Goal: Navigation & Orientation: Go to known website

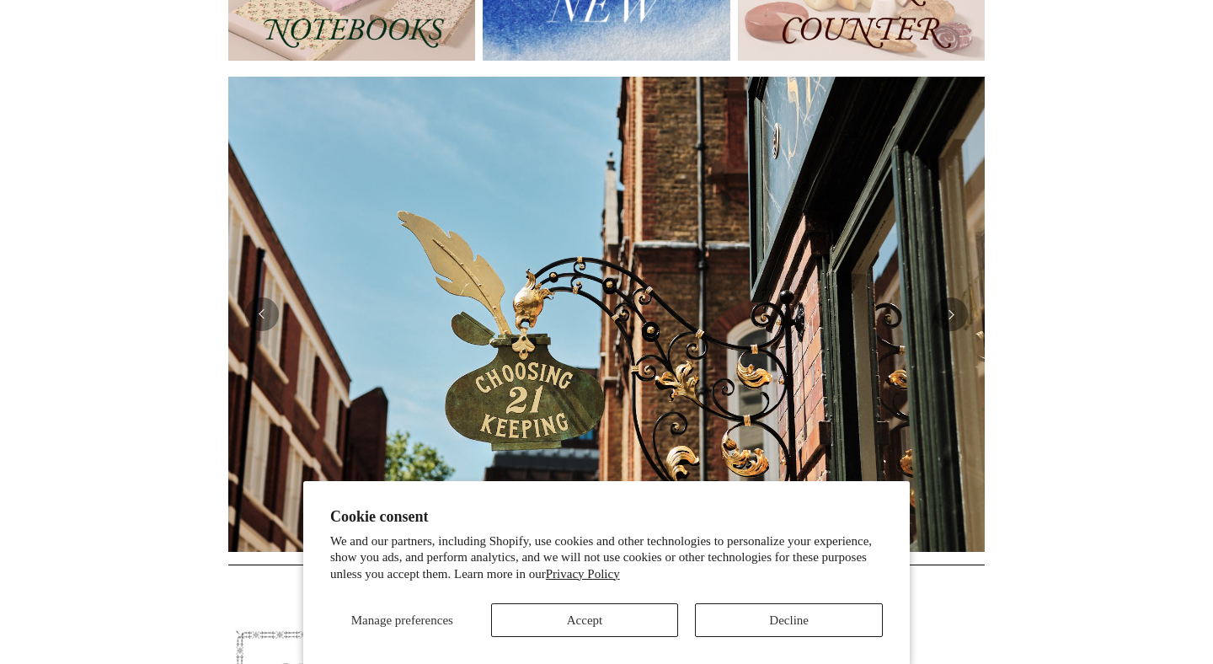
scroll to position [322, 0]
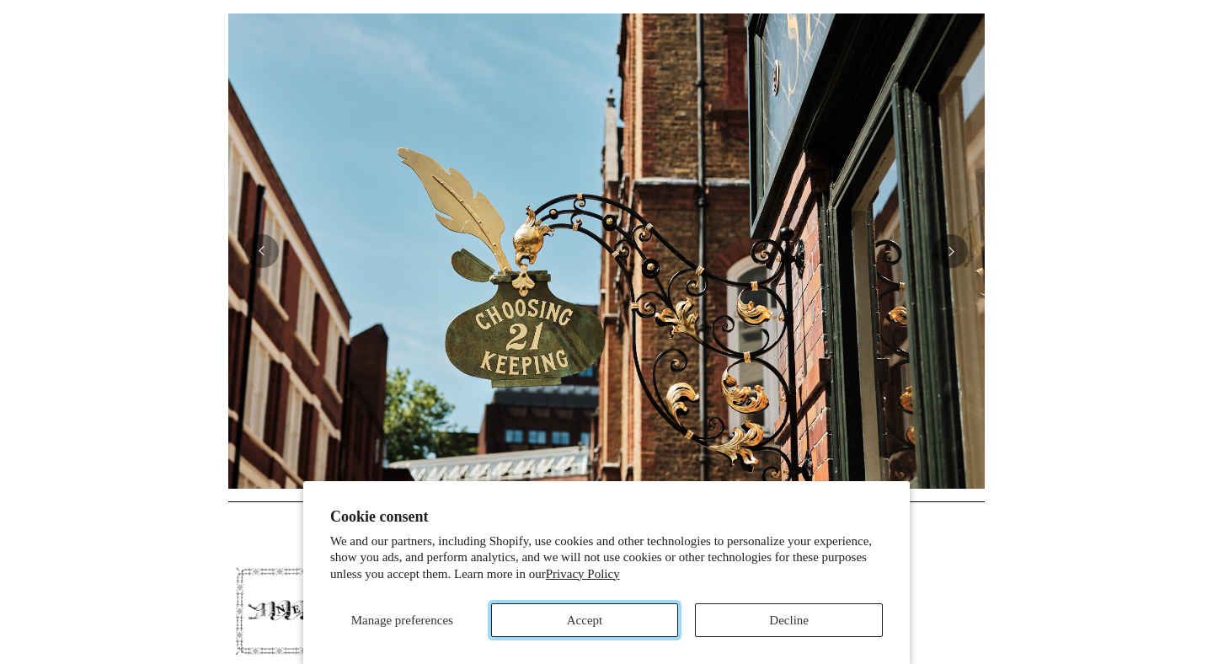
click at [571, 625] on button "Accept" at bounding box center [585, 620] width 188 height 34
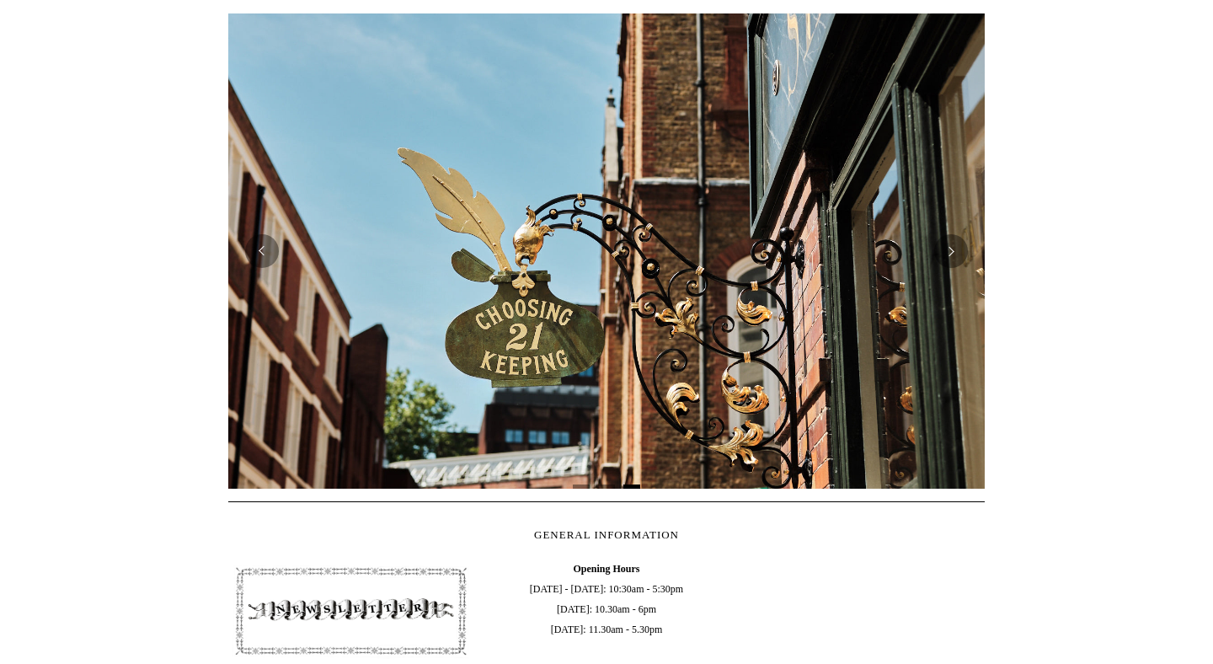
scroll to position [0, 1526]
